Goal: Task Accomplishment & Management: Complete application form

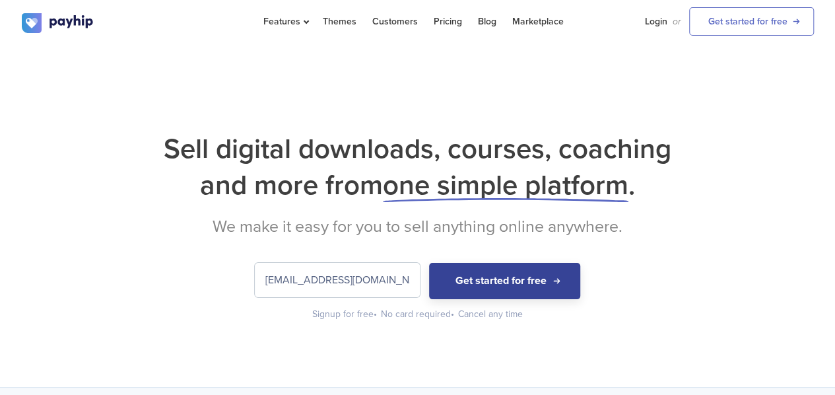
type input "[EMAIL_ADDRESS][DOMAIN_NAME]"
click at [532, 279] on button "Get started for free" at bounding box center [504, 281] width 151 height 36
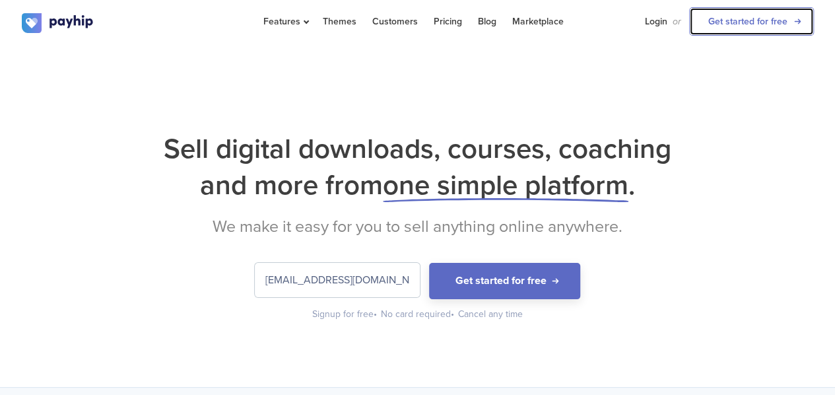
click at [770, 22] on link "Get started for free" at bounding box center [751, 21] width 125 height 28
